Goal: Find specific page/section: Find specific page/section

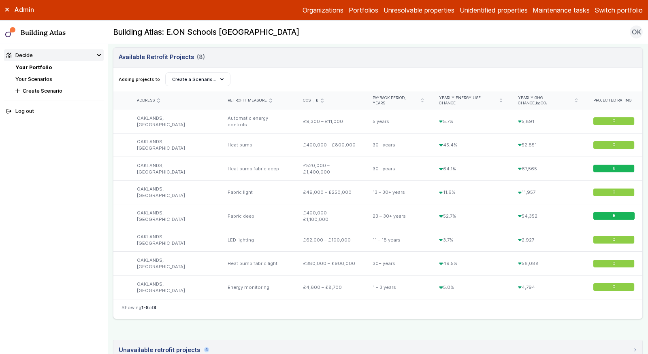
scroll to position [248, 0]
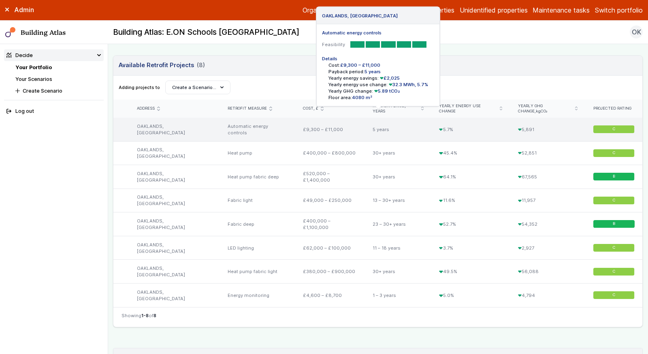
click at [270, 121] on div "Automatic energy controls" at bounding box center [257, 129] width 75 height 23
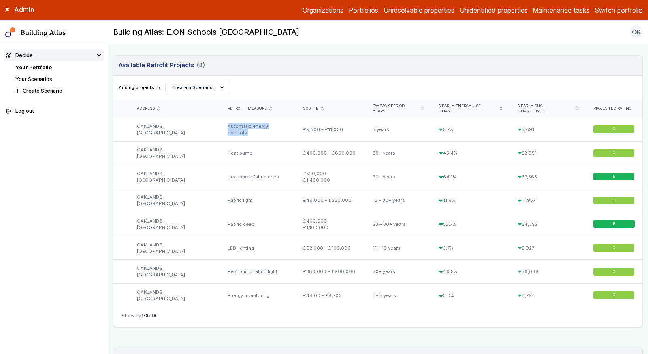
click at [277, 95] on div "Adding projects to Create Scenario Create a Scenario…" at bounding box center [377, 88] width 529 height 24
click at [478, 81] on div "Adding projects to Create Scenario Create a Scenario…" at bounding box center [378, 88] width 518 height 14
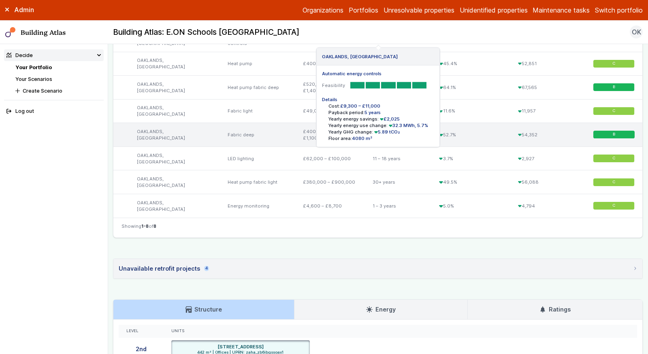
scroll to position [338, 0]
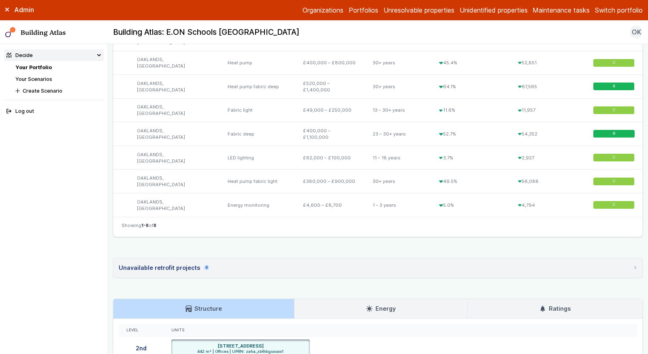
click at [450, 258] on summary "Unavailable retrofit projects 4" at bounding box center [377, 267] width 529 height 19
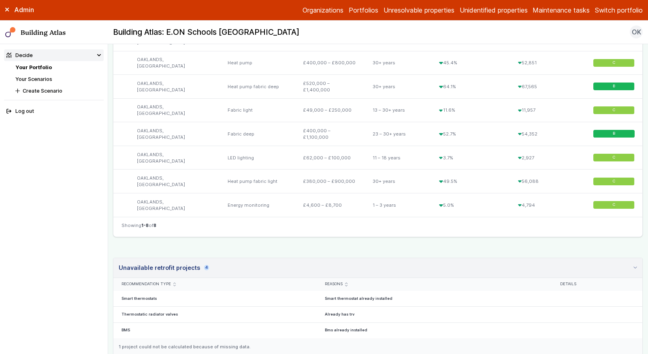
click at [450, 258] on summary "Unavailable retrofit projects 4" at bounding box center [377, 268] width 529 height 20
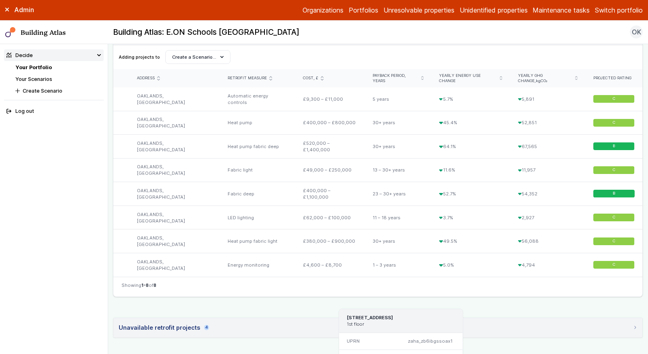
scroll to position [273, 0]
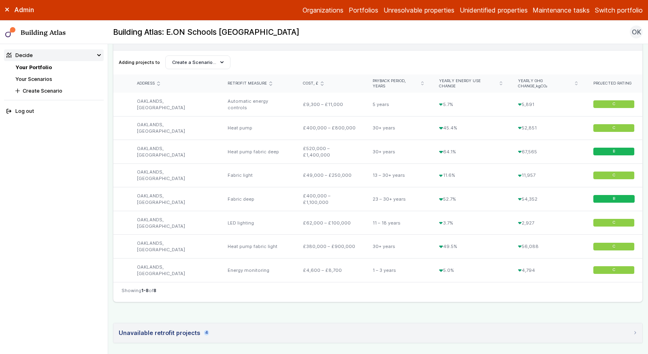
click at [502, 271] on div "OAKLANDS, [GEOGRAPHIC_DATA] HAYWARDS HEATH RH16 1SS Provided address: [STREET_A…" at bounding box center [377, 193] width 529 height 802
